Goal: Find specific page/section: Find specific page/section

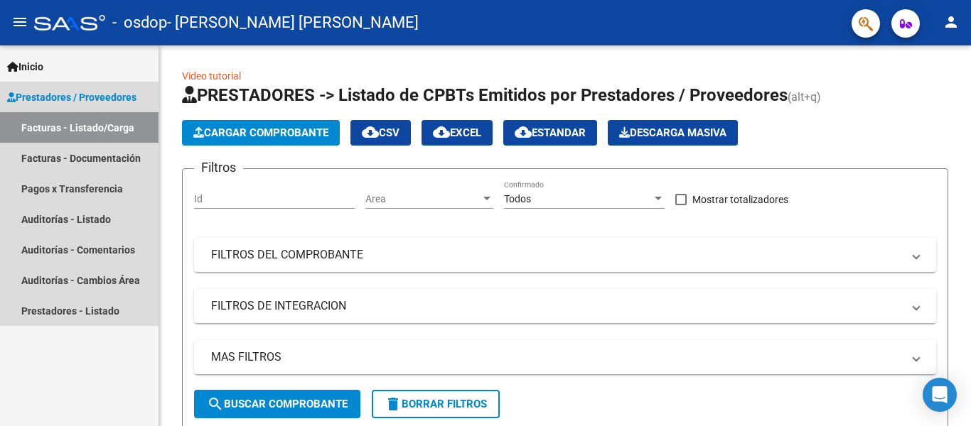
click at [104, 92] on span "Prestadores / Proveedores" at bounding box center [71, 98] width 129 height 16
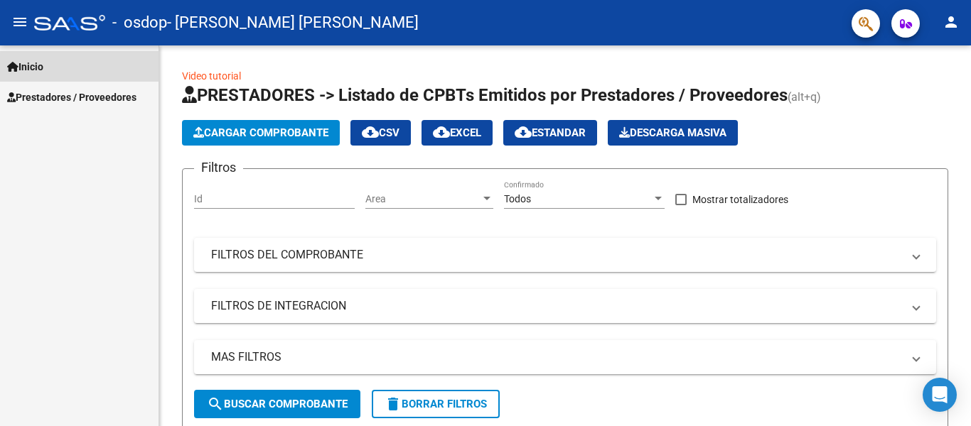
click at [25, 59] on span "Inicio" at bounding box center [25, 67] width 36 height 16
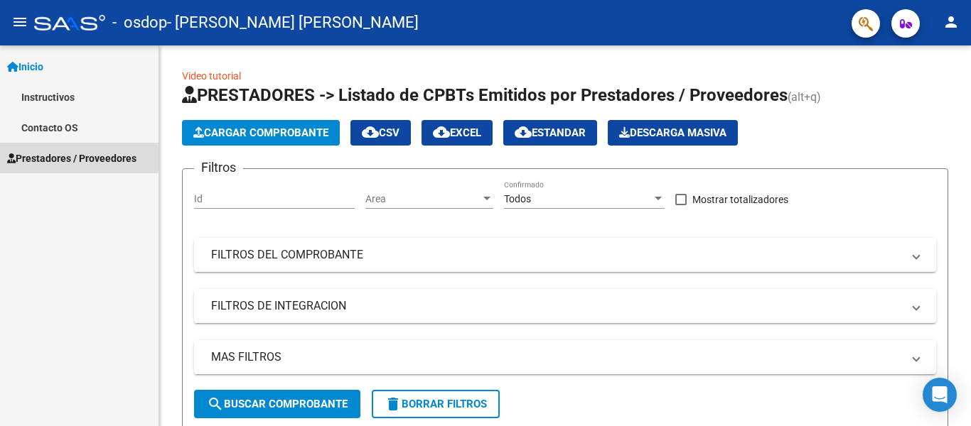
click at [48, 154] on span "Prestadores / Proveedores" at bounding box center [71, 159] width 129 height 16
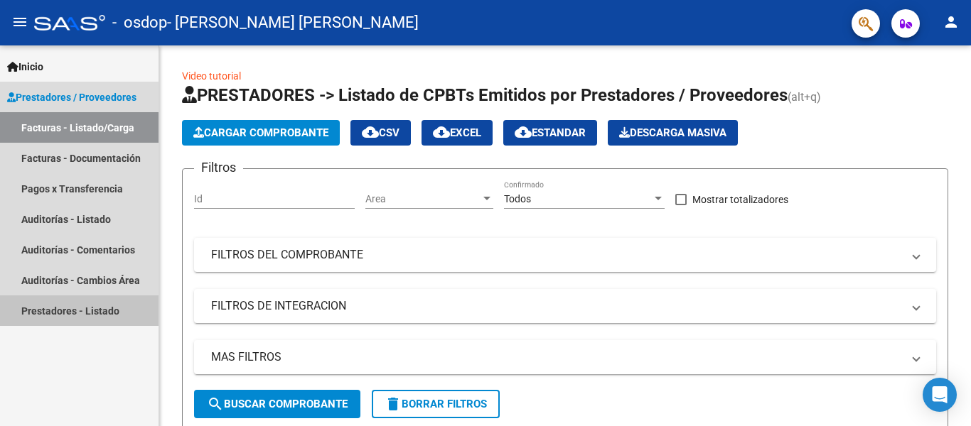
click at [51, 316] on link "Prestadores - Listado" at bounding box center [79, 311] width 158 height 31
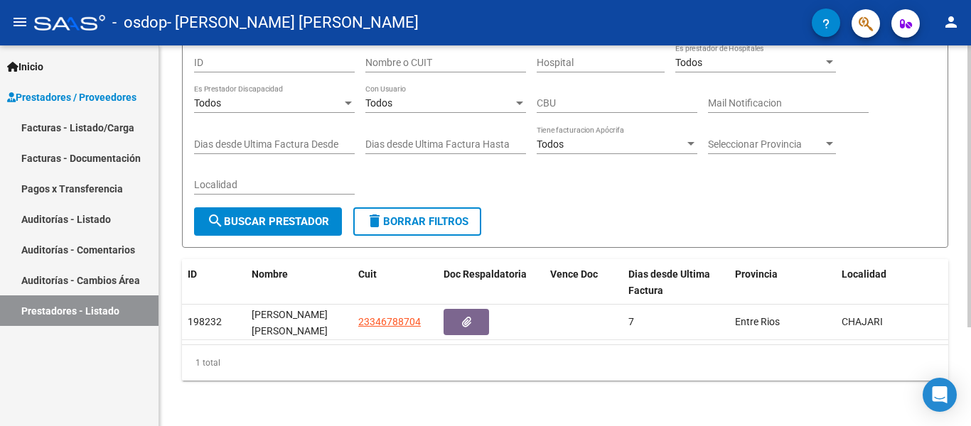
scroll to position [133, 0]
click at [965, 426] on div "PRESTADORES -> Listado de Prestadores / Proveedores cloud_download Exportar CSV…" at bounding box center [566, 176] width 815 height 502
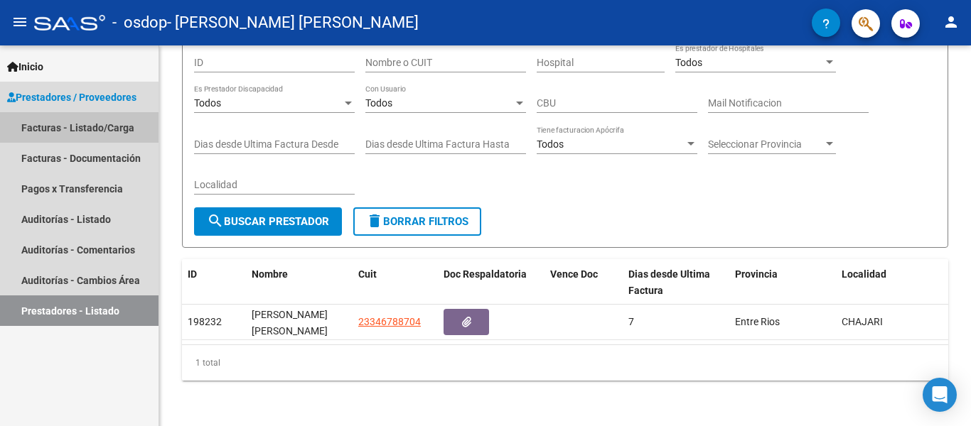
click at [63, 131] on link "Facturas - Listado/Carga" at bounding box center [79, 127] width 158 height 31
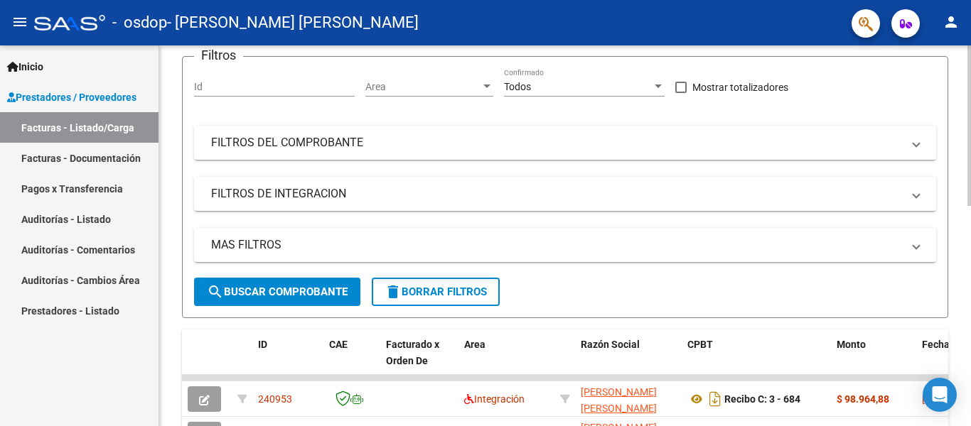
scroll to position [121, 0]
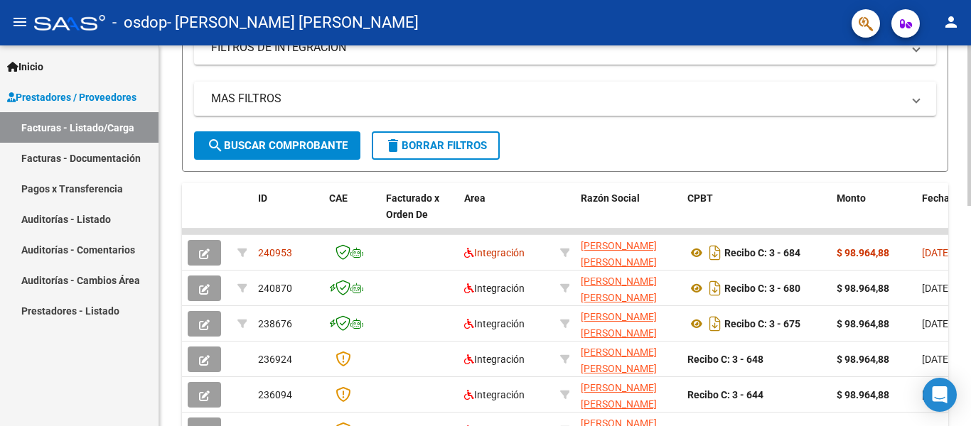
click at [970, 206] on div at bounding box center [969, 125] width 4 height 161
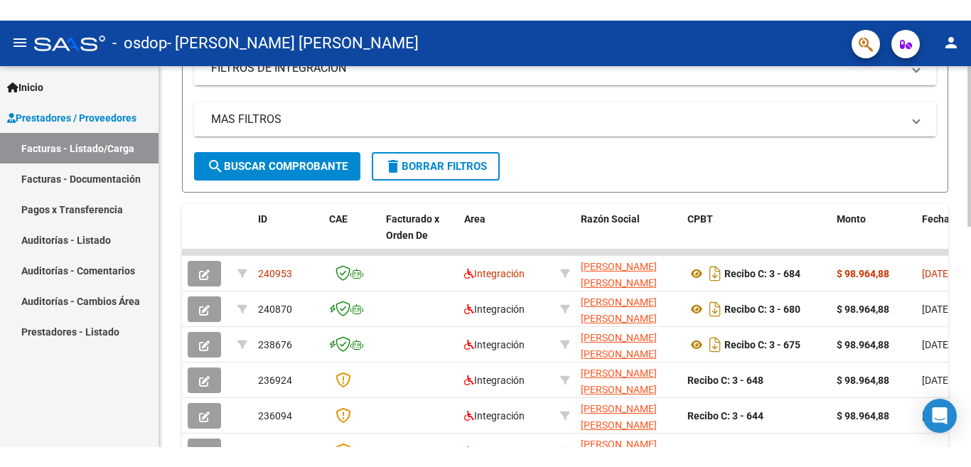
scroll to position [267, 0]
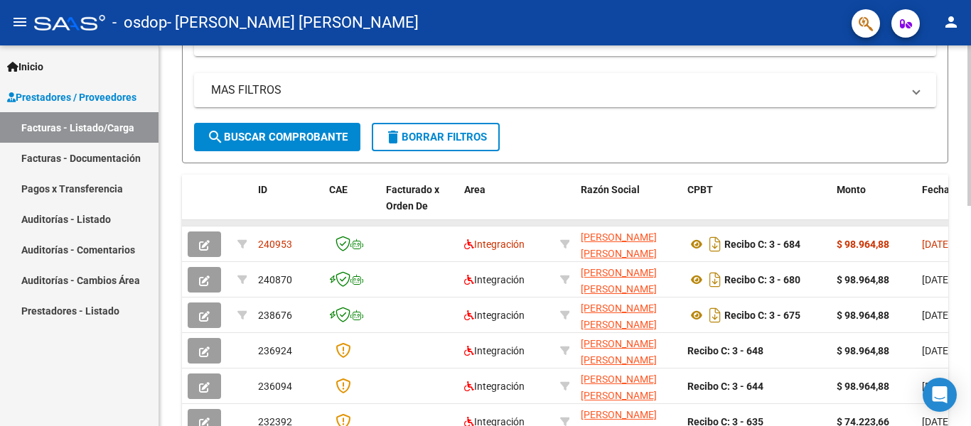
drag, startPoint x: 890, startPoint y: 222, endPoint x: 943, endPoint y: 223, distance: 53.3
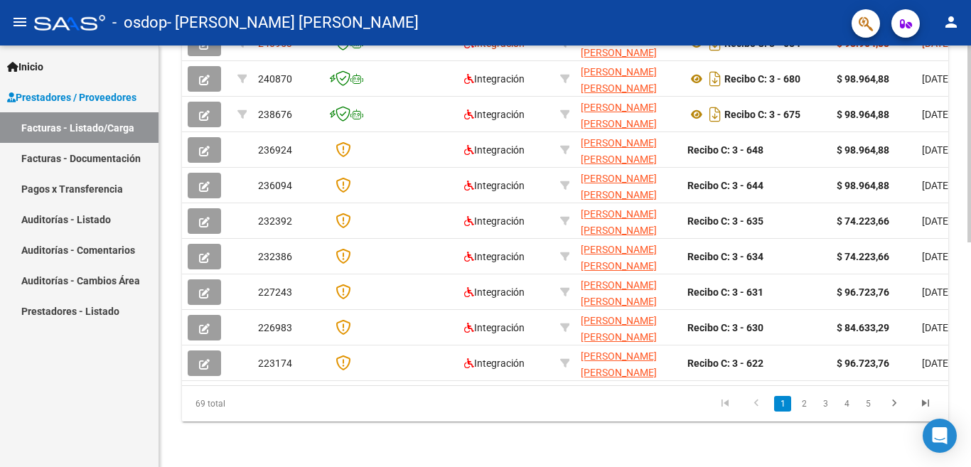
scroll to position [436, 0]
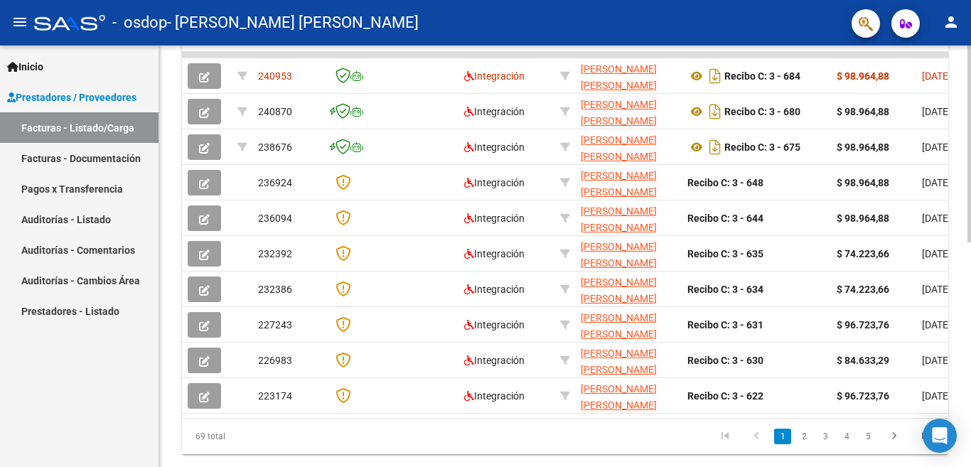
click at [965, 345] on div "Video tutorial PRESTADORES -> Listado de CPBTs Emitidos por Prestadores / Prove…" at bounding box center [566, 55] width 815 height 890
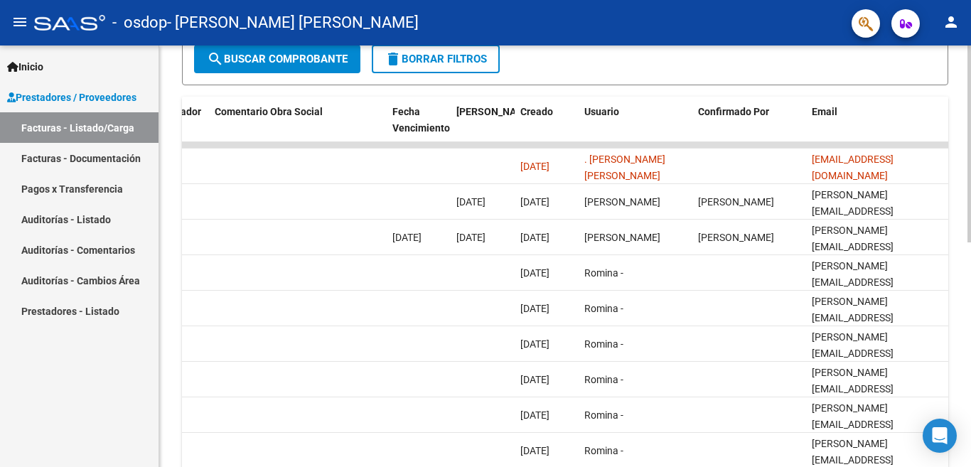
scroll to position [347, 0]
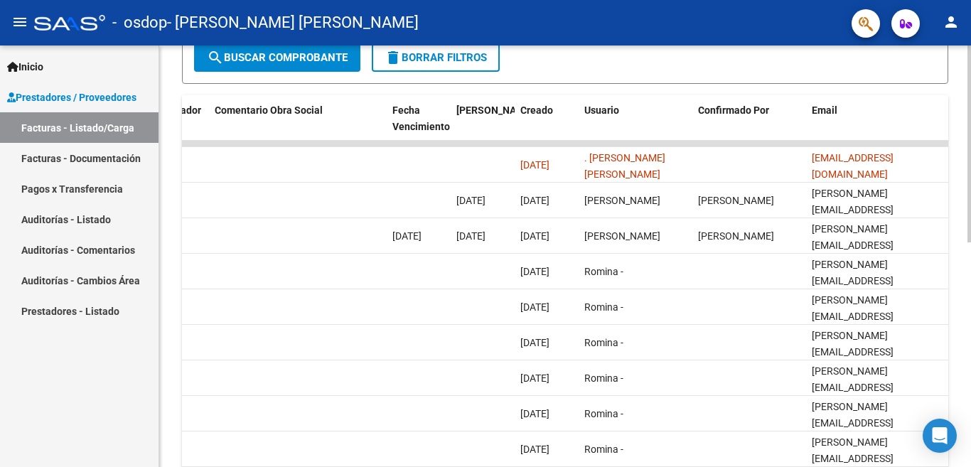
click at [970, 242] on div at bounding box center [969, 143] width 4 height 197
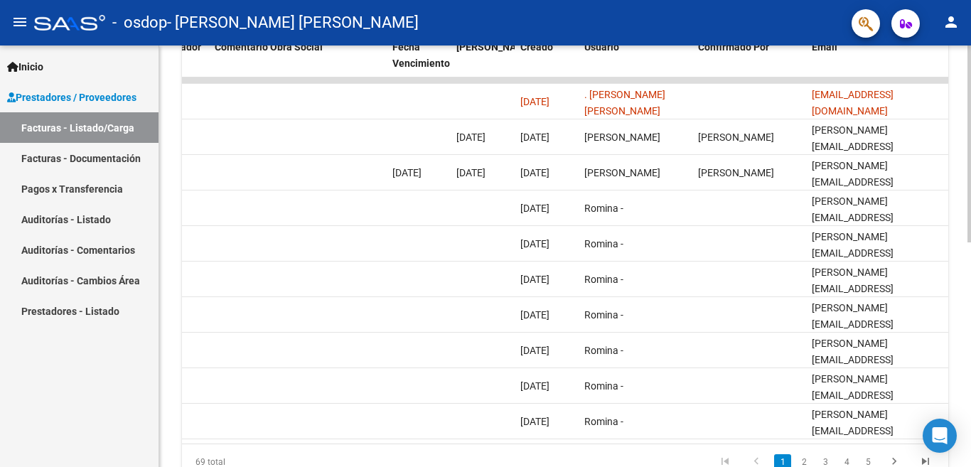
scroll to position [398, 0]
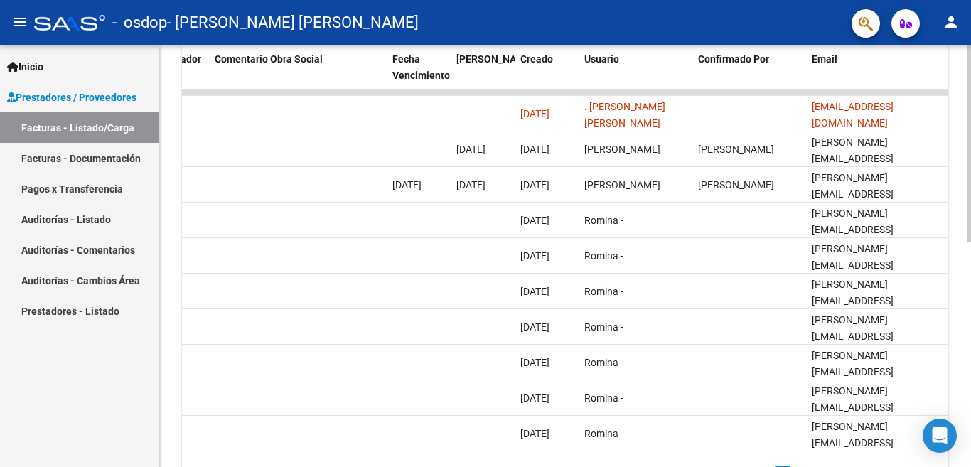
click at [970, 242] on div at bounding box center [969, 143] width 4 height 197
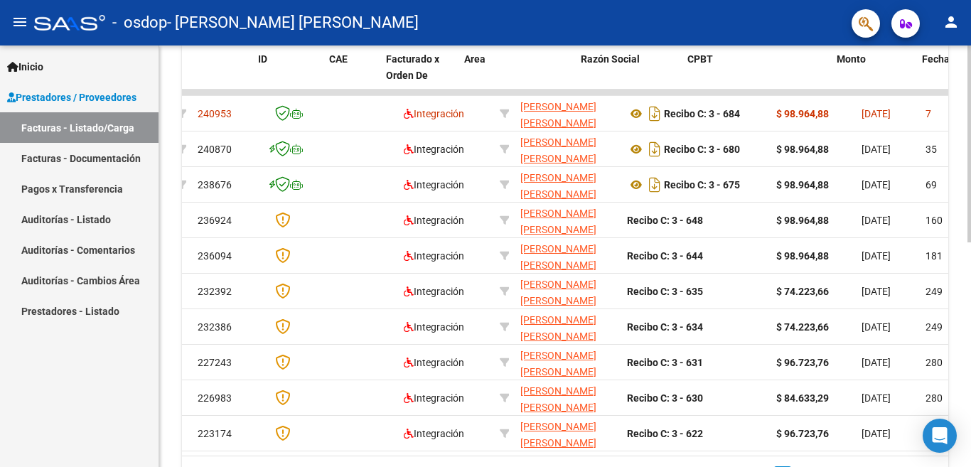
scroll to position [0, 0]
